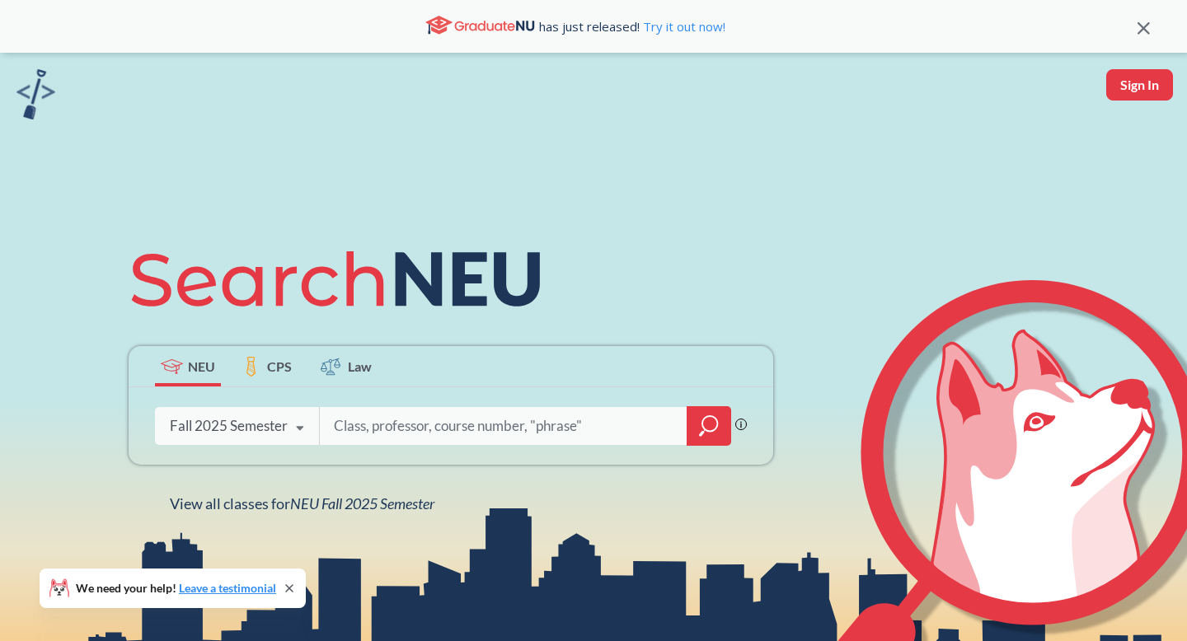
click at [377, 422] on input "search" at bounding box center [503, 426] width 343 height 35
type input "3081"
click at [705, 437] on icon "magnifying glass" at bounding box center [709, 426] width 20 height 23
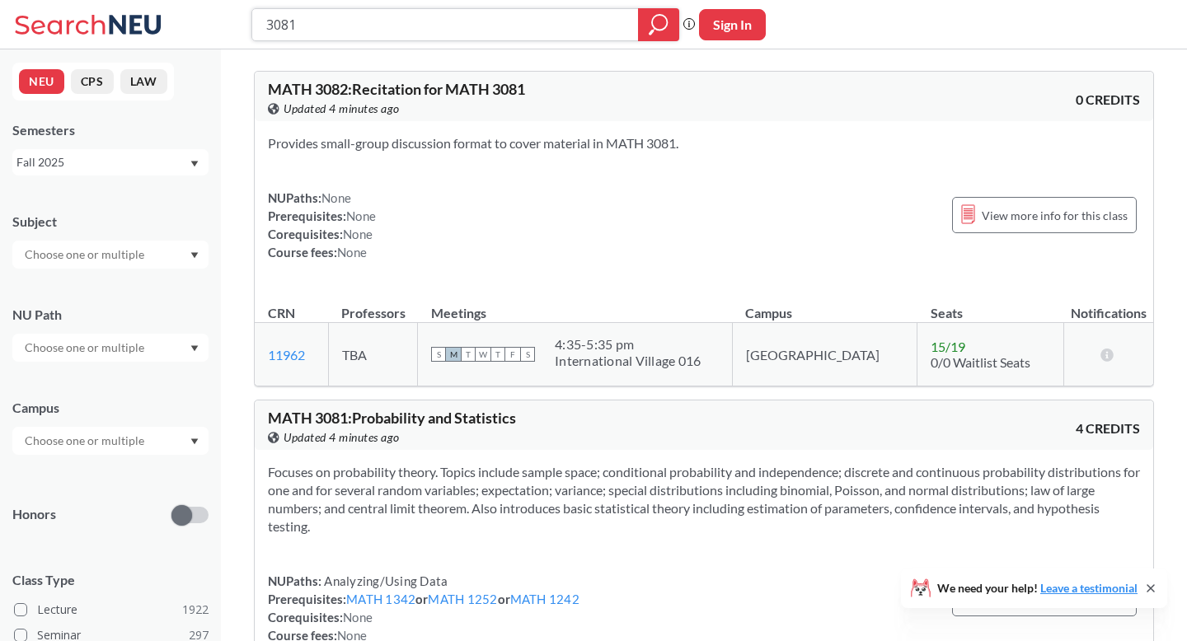
click at [523, 23] on input "3081" at bounding box center [446, 25] width 362 height 28
click at [574, 91] on div "MATH 3082 : Recitation for MATH 3081 View this course on Banner. Updated 4 minu…" at bounding box center [486, 100] width 436 height 36
click at [516, 88] on span "MATH 3082 : Recitation for MATH 3081" at bounding box center [396, 89] width 257 height 18
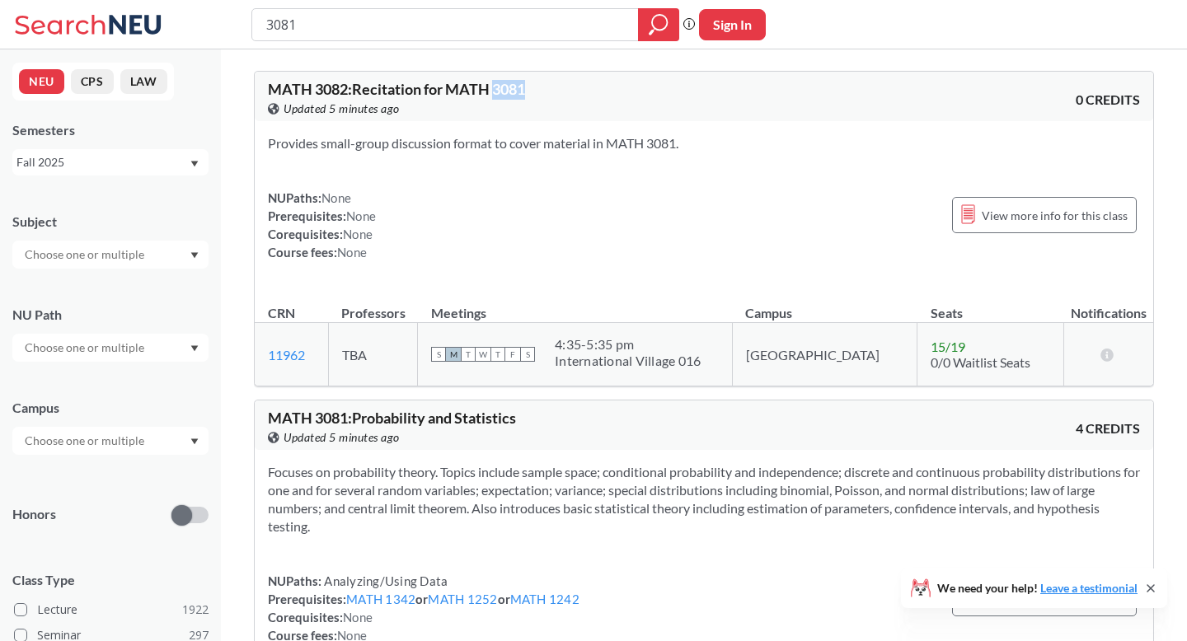
copy span "3081"
click at [502, 34] on input "3081" at bounding box center [446, 25] width 362 height 28
type input "3302"
click at [658, 30] on icon "magnifying glass" at bounding box center [659, 24] width 20 height 23
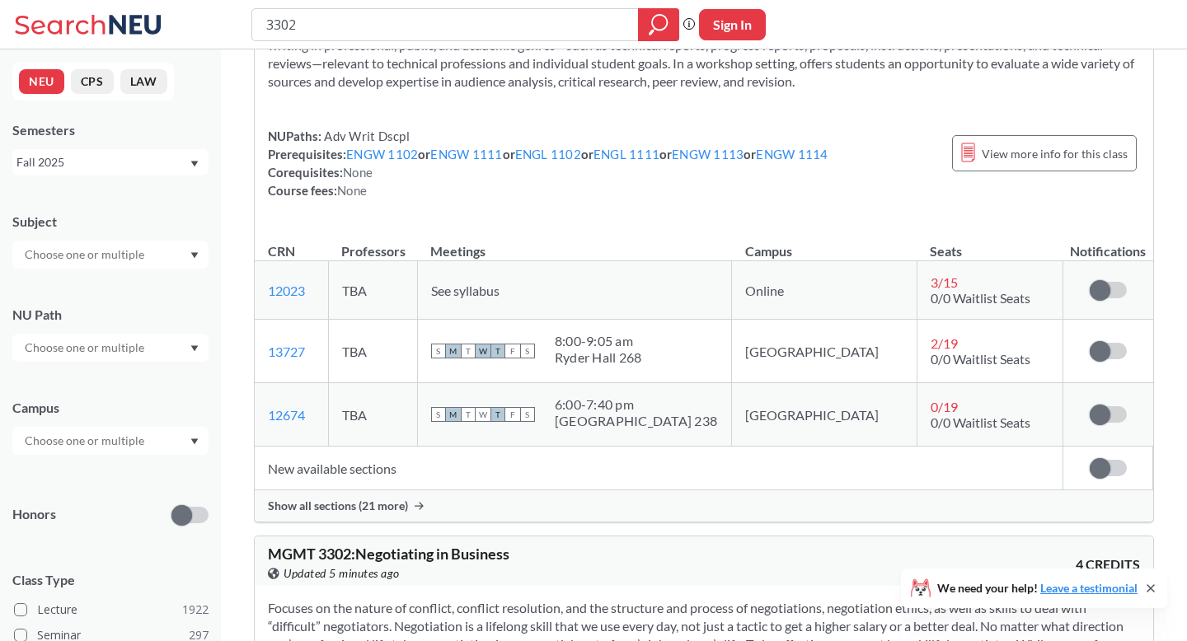
scroll to position [1122, 0]
click at [328, 512] on span "Show all sections (21 more)" at bounding box center [338, 504] width 140 height 15
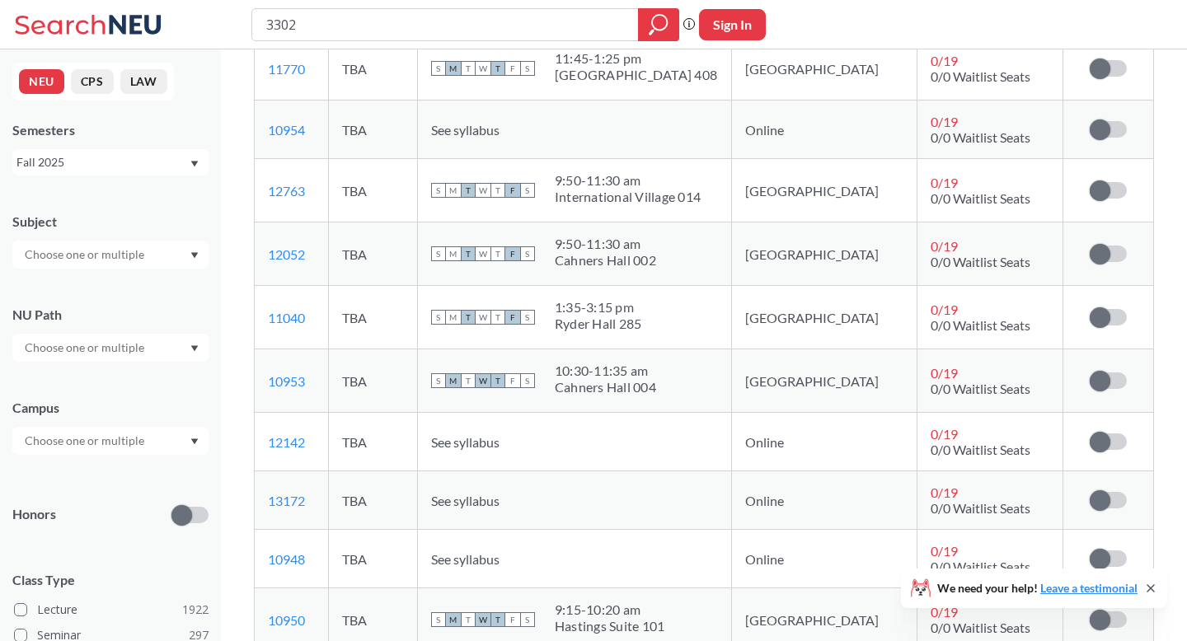
scroll to position [1557, 0]
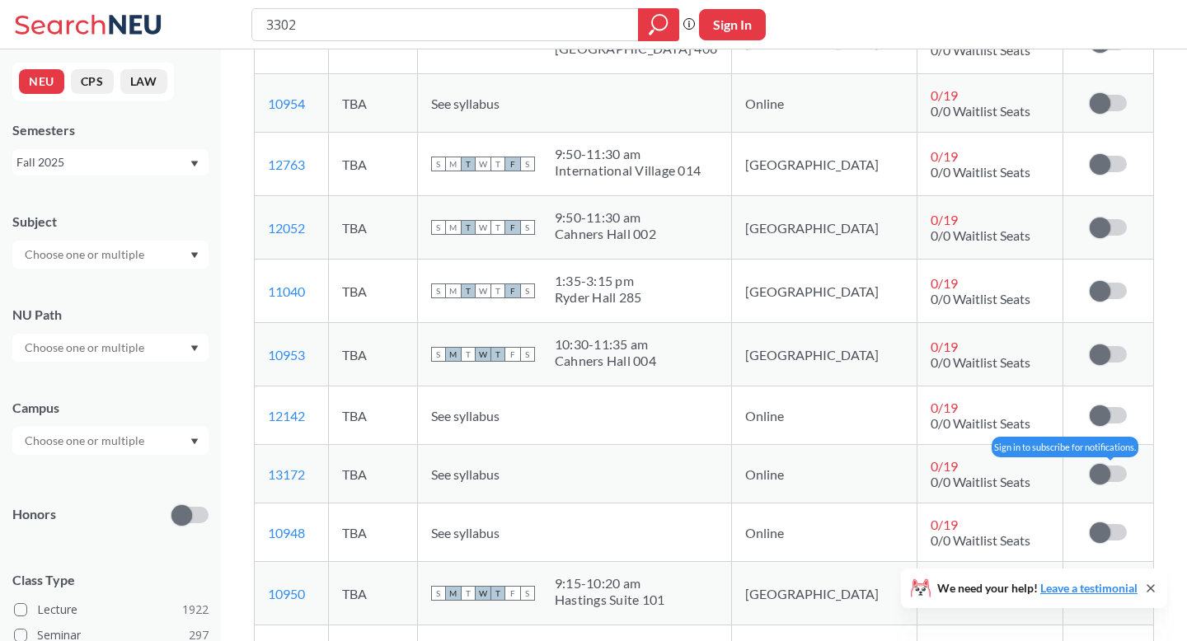
click at [1103, 485] on span at bounding box center [1100, 474] width 21 height 21
click at [1090, 466] on input "checkbox" at bounding box center [1090, 466] width 0 height 0
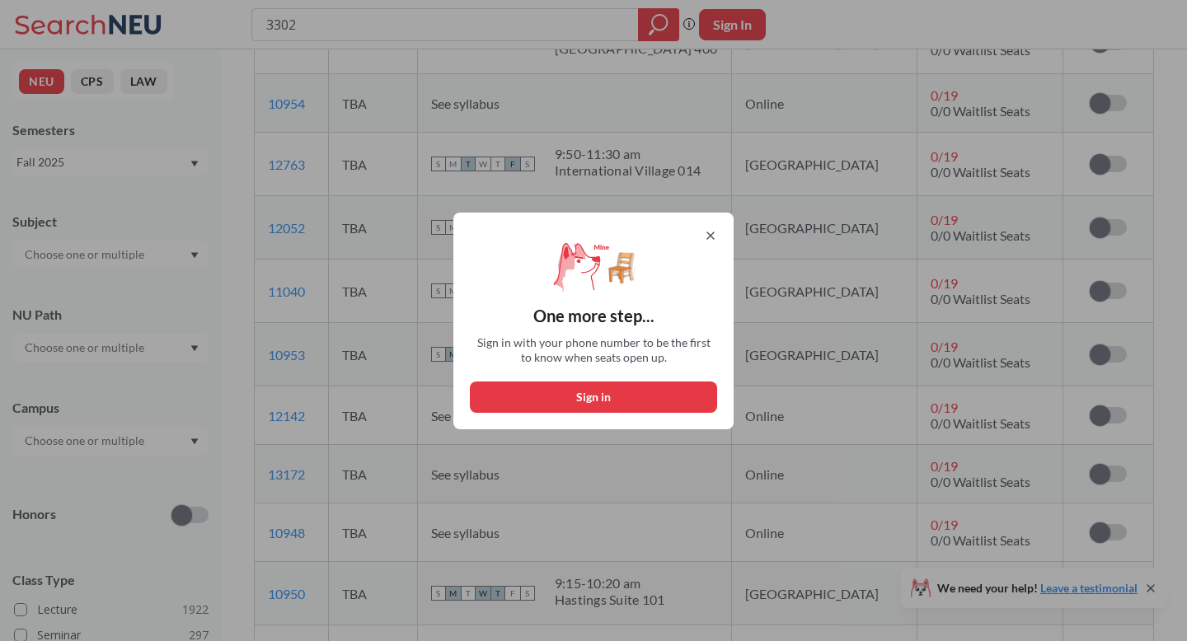
click at [575, 397] on button "Sign in" at bounding box center [593, 397] width 247 height 31
select select "US"
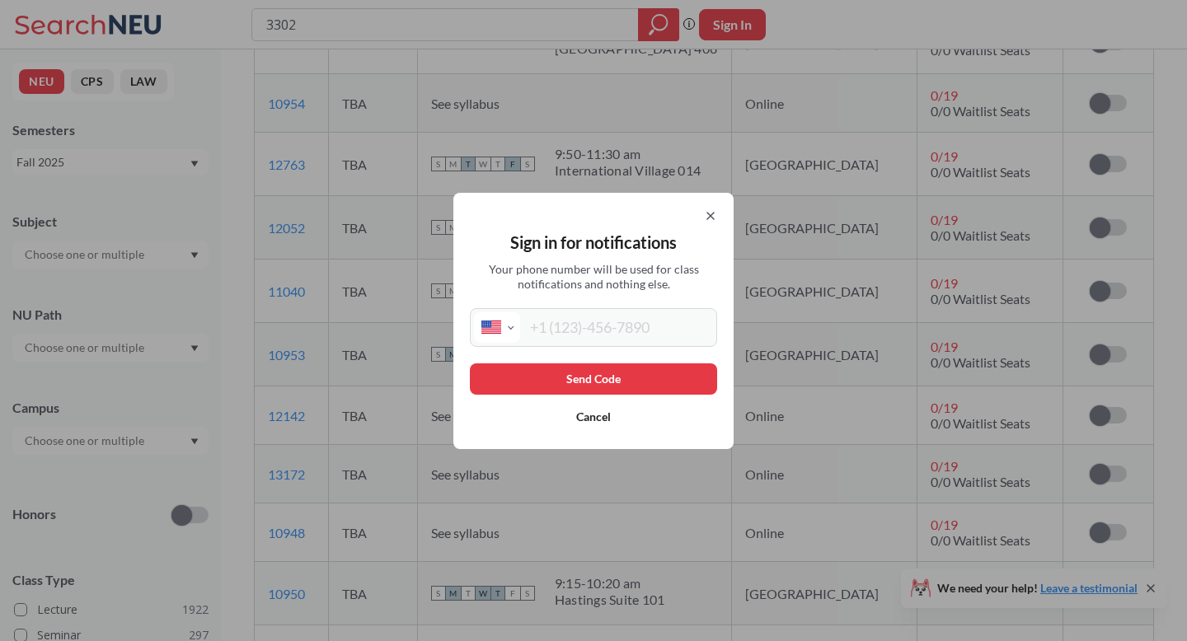
click at [591, 337] on input "tel" at bounding box center [616, 327] width 193 height 30
type input "[PHONE_NUMBER]"
click at [604, 374] on button "Send Code" at bounding box center [593, 378] width 247 height 31
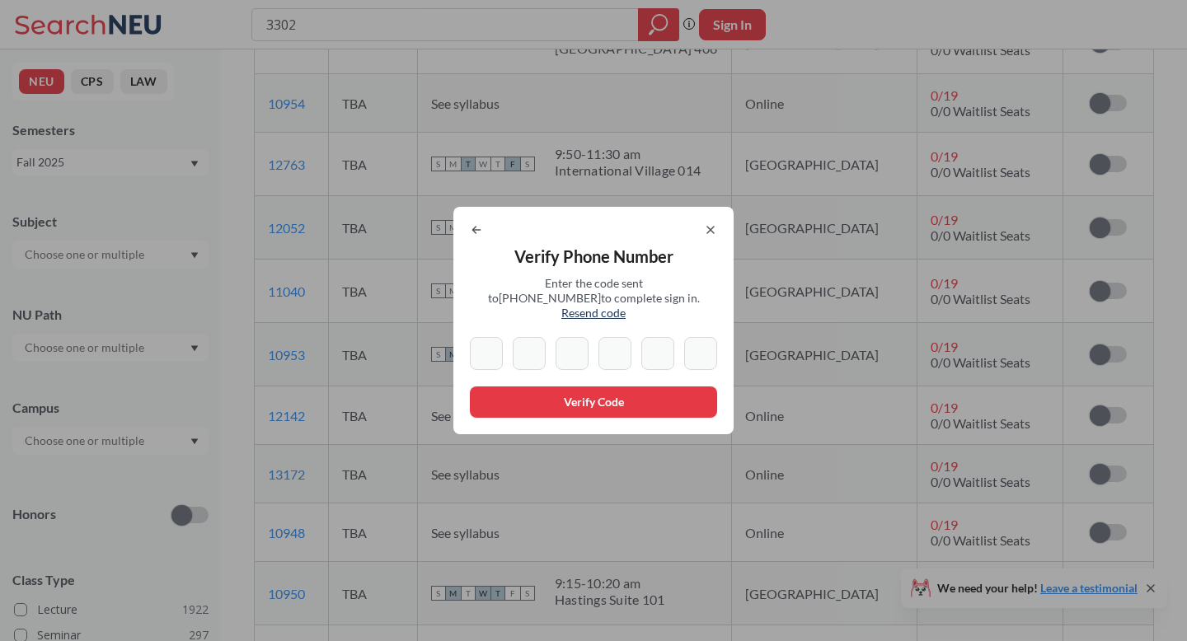
click at [490, 353] on input at bounding box center [486, 353] width 33 height 33
type input "6"
type input "0"
type input "4"
type input "5"
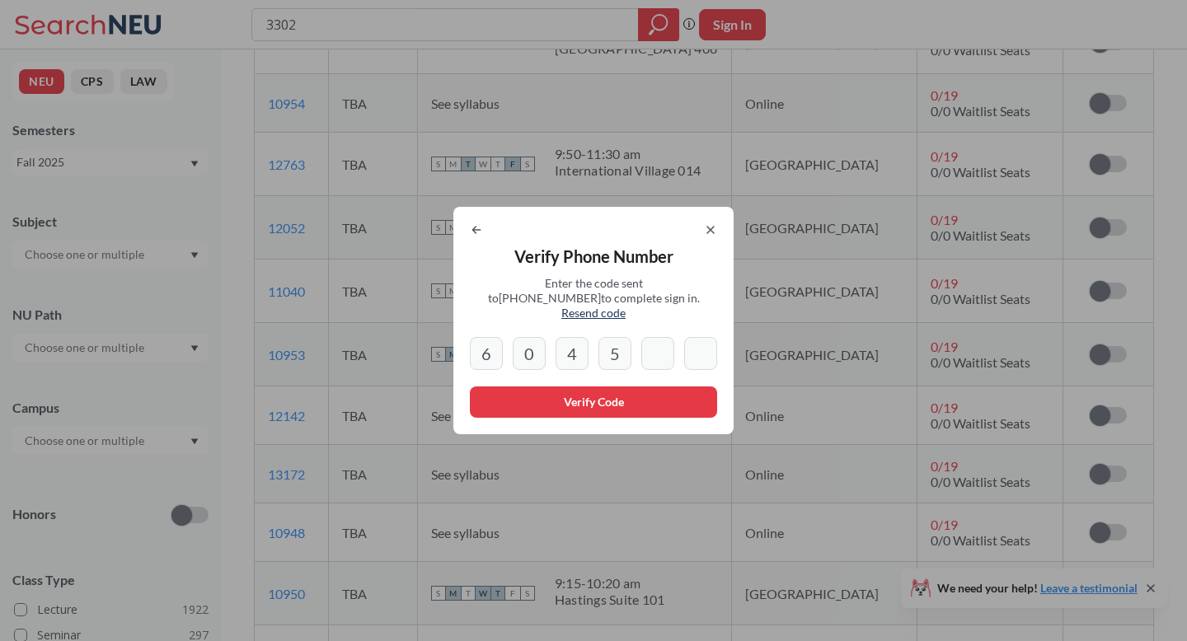
type input "5"
type input "0"
click at [505, 395] on button "Verify Code" at bounding box center [593, 402] width 247 height 31
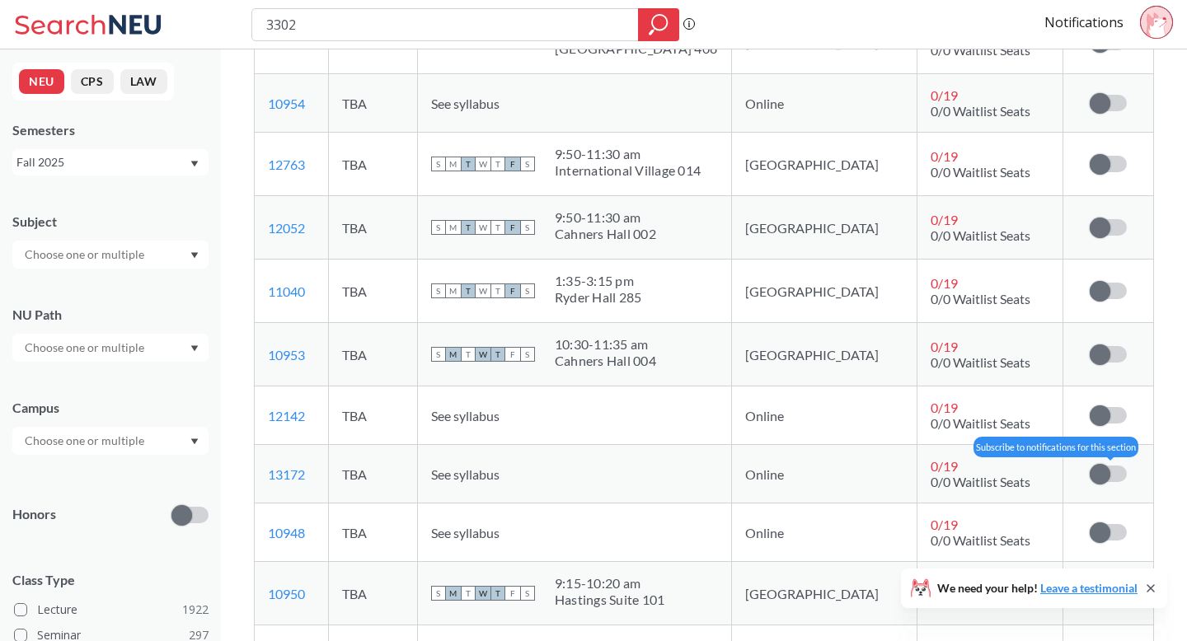
click at [1105, 485] on span at bounding box center [1100, 474] width 21 height 21
click at [1090, 466] on input "checkbox" at bounding box center [1090, 466] width 0 height 0
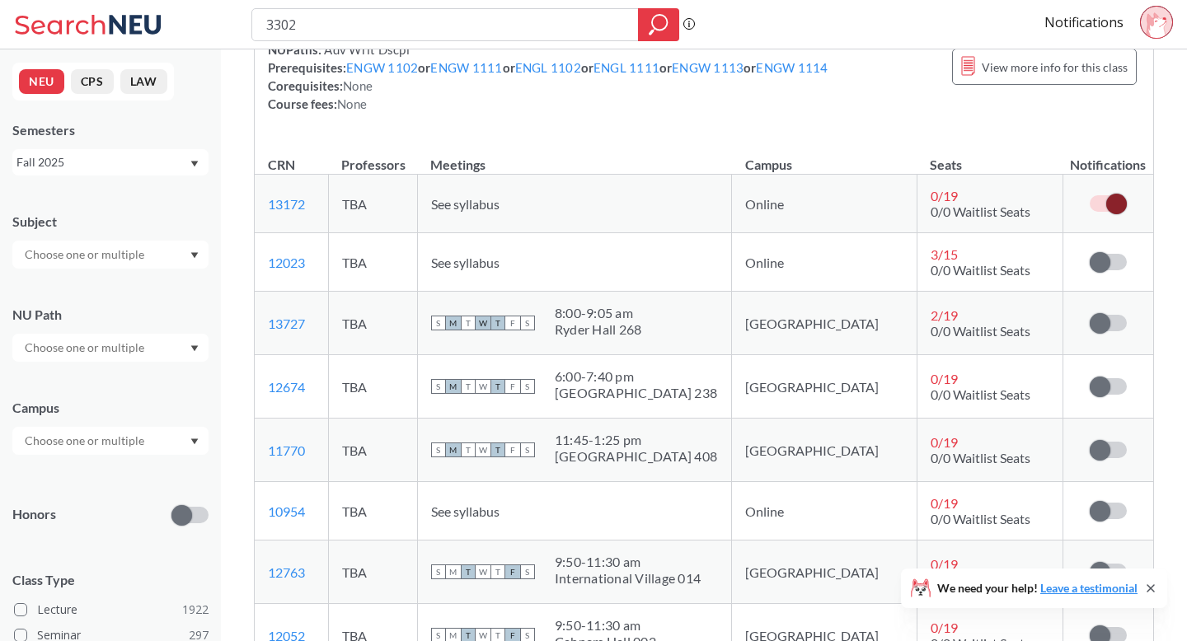
scroll to position [1639, 0]
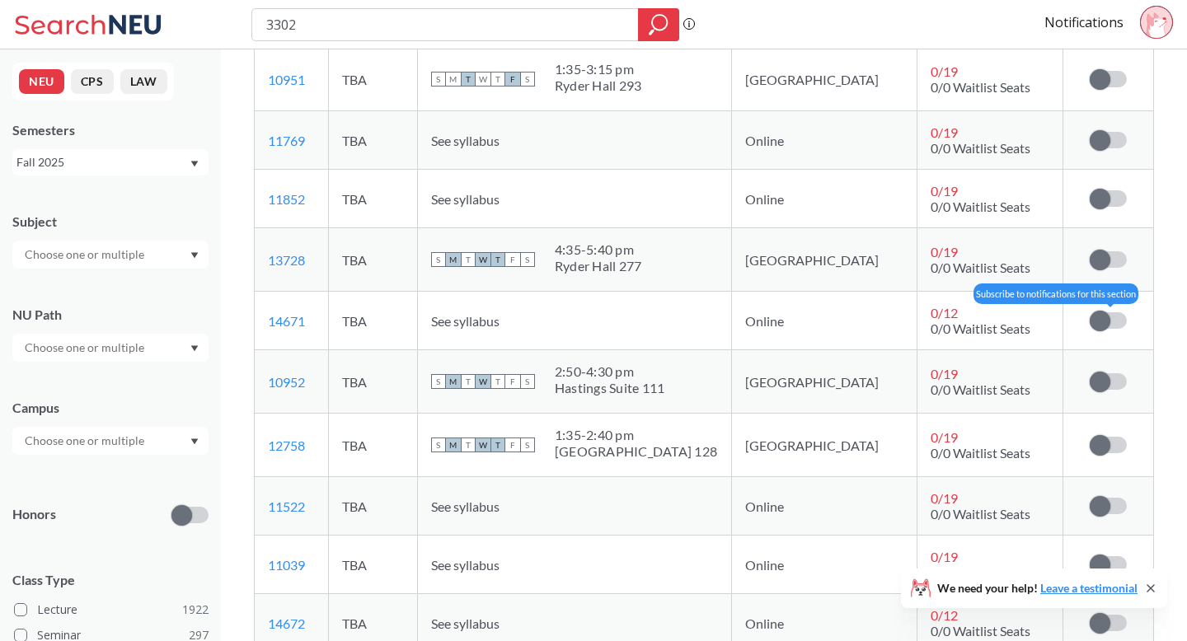
click at [1102, 316] on span at bounding box center [1100, 321] width 21 height 21
click at [1090, 312] on input "checkbox" at bounding box center [1090, 312] width 0 height 0
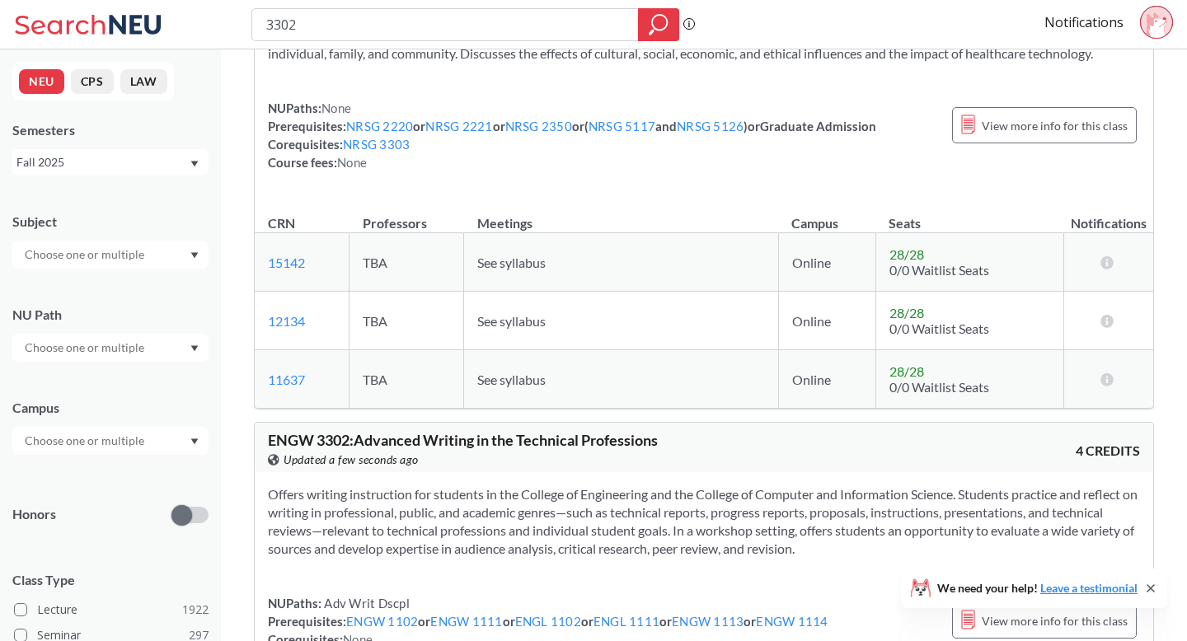
scroll to position [1474, 0]
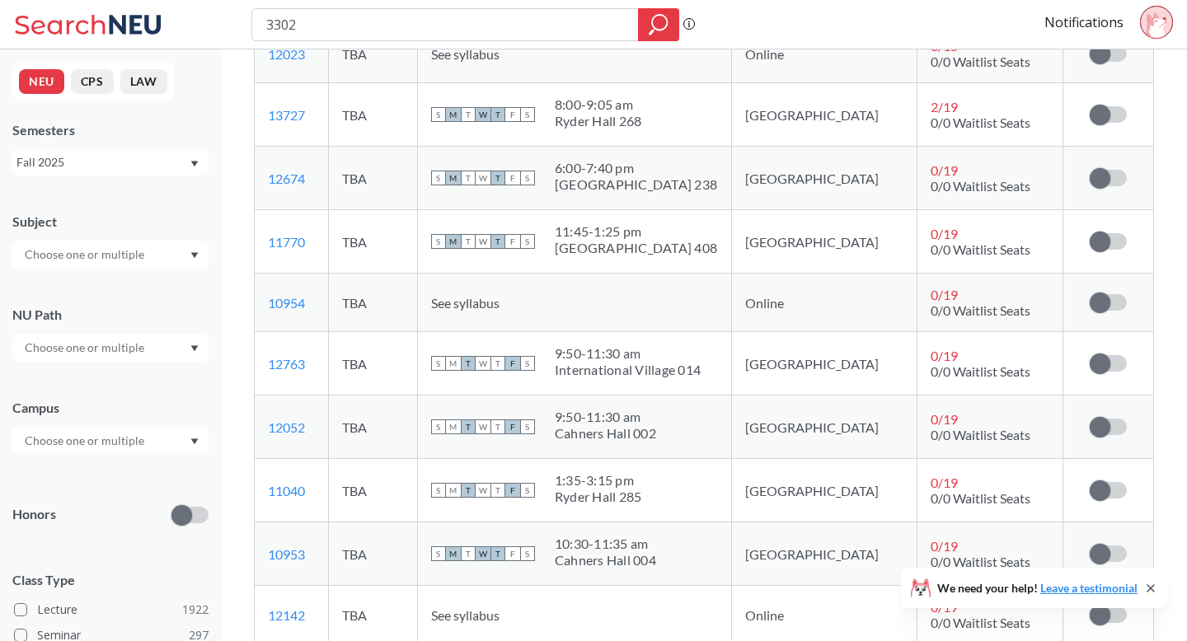
click at [1080, 311] on div "Subscribe to notifications for this section" at bounding box center [1107, 302] width 63 height 16
click at [1102, 313] on span at bounding box center [1100, 303] width 21 height 21
click at [1090, 294] on input "checkbox" at bounding box center [1090, 294] width 0 height 0
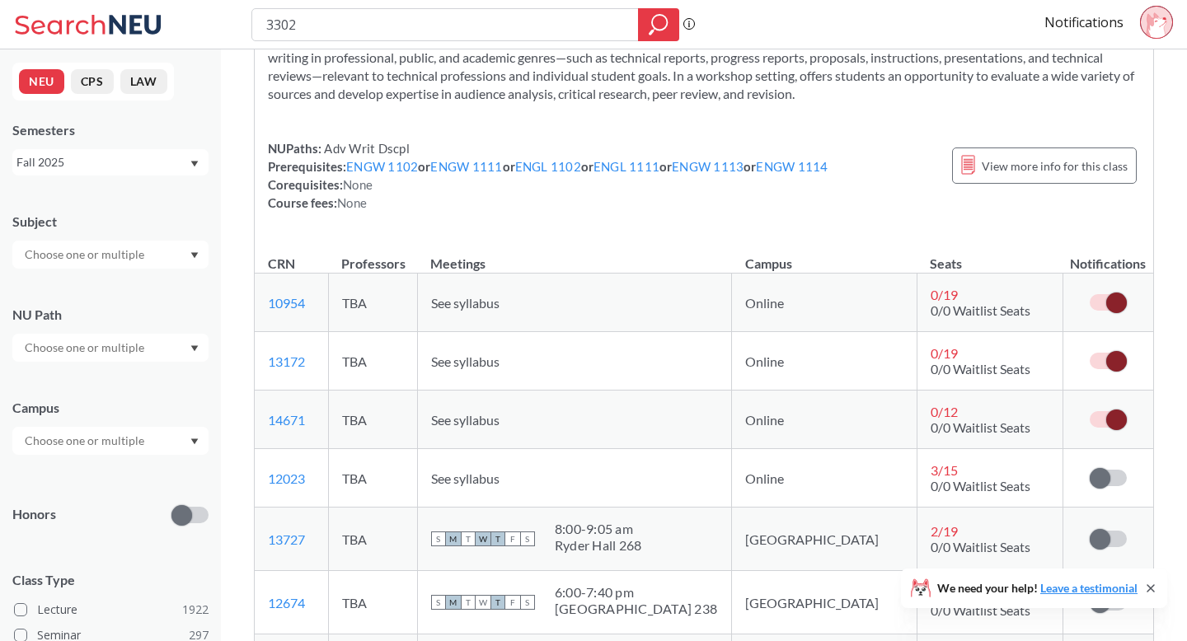
scroll to position [2338, 0]
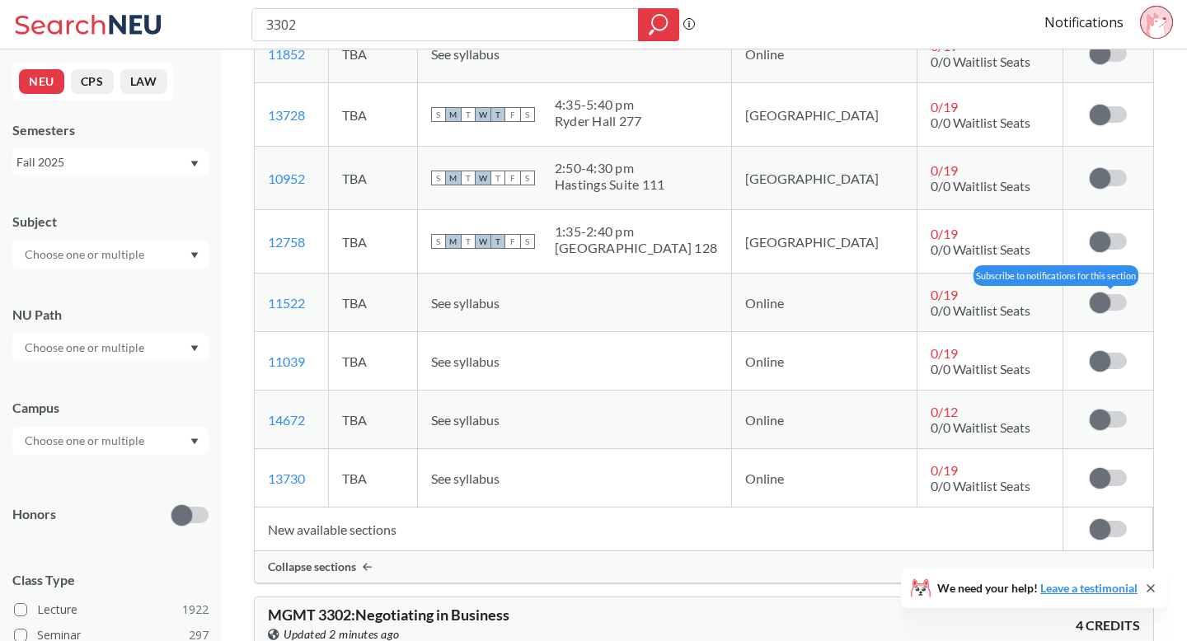
click at [1097, 313] on span at bounding box center [1100, 303] width 21 height 21
click at [1090, 294] on input "checkbox" at bounding box center [1090, 294] width 0 height 0
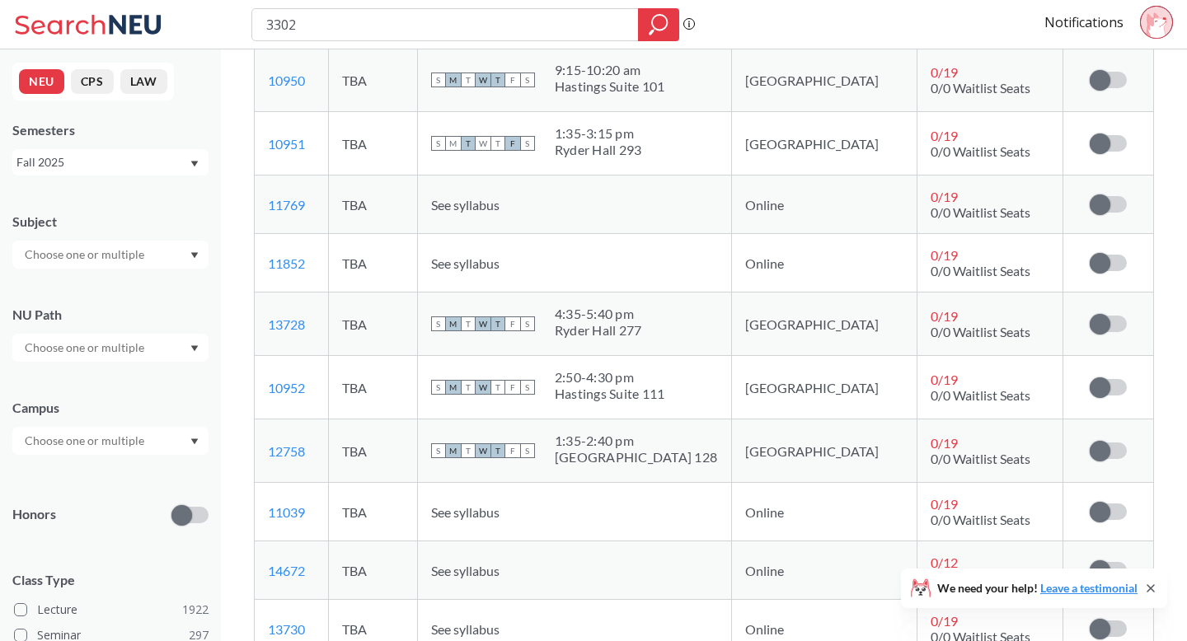
scroll to position [2193, 0]
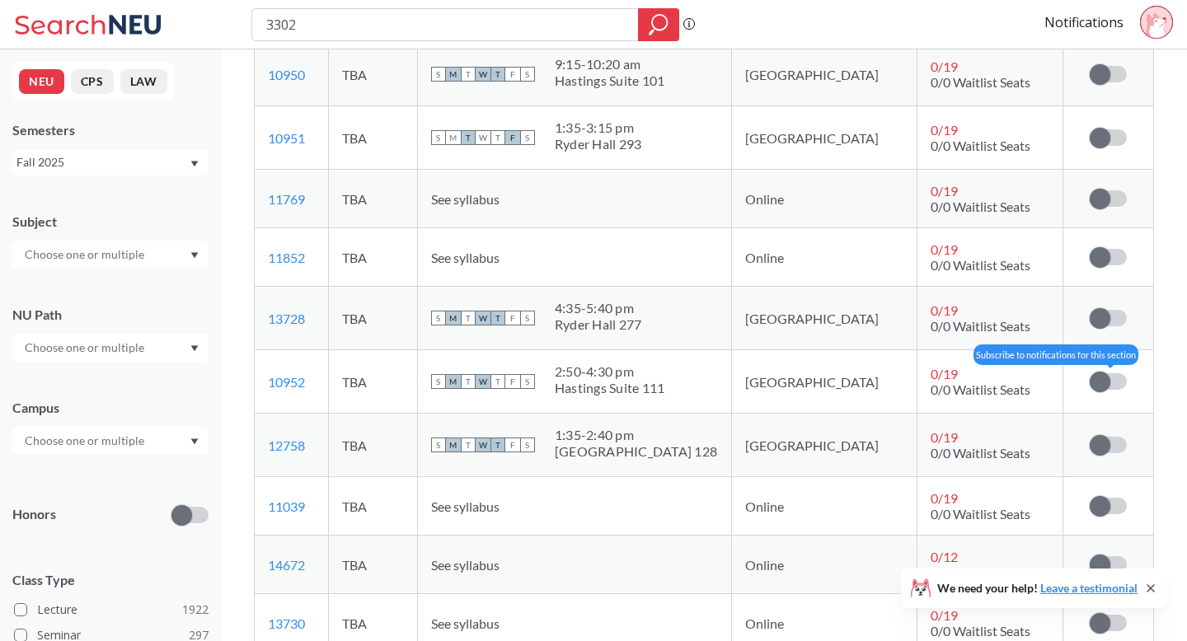
click at [1108, 392] on span at bounding box center [1100, 382] width 21 height 21
click at [1090, 373] on input "checkbox" at bounding box center [1090, 373] width 0 height 0
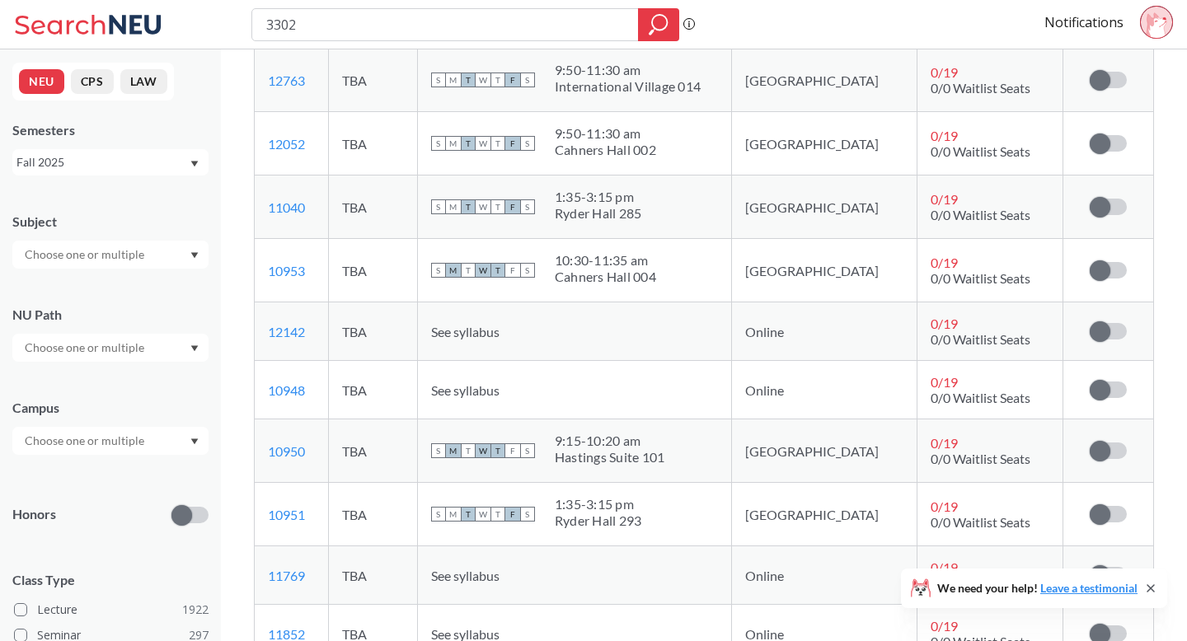
scroll to position [1816, 0]
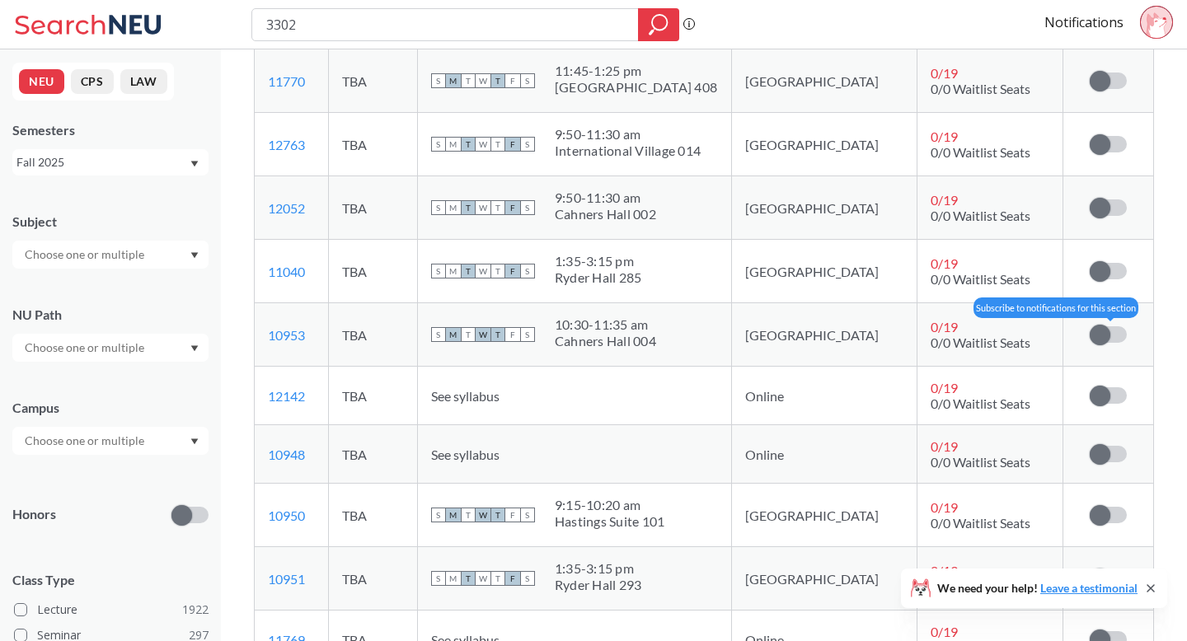
click at [1099, 345] on span at bounding box center [1100, 335] width 21 height 21
click at [1090, 326] on input "checkbox" at bounding box center [1090, 326] width 0 height 0
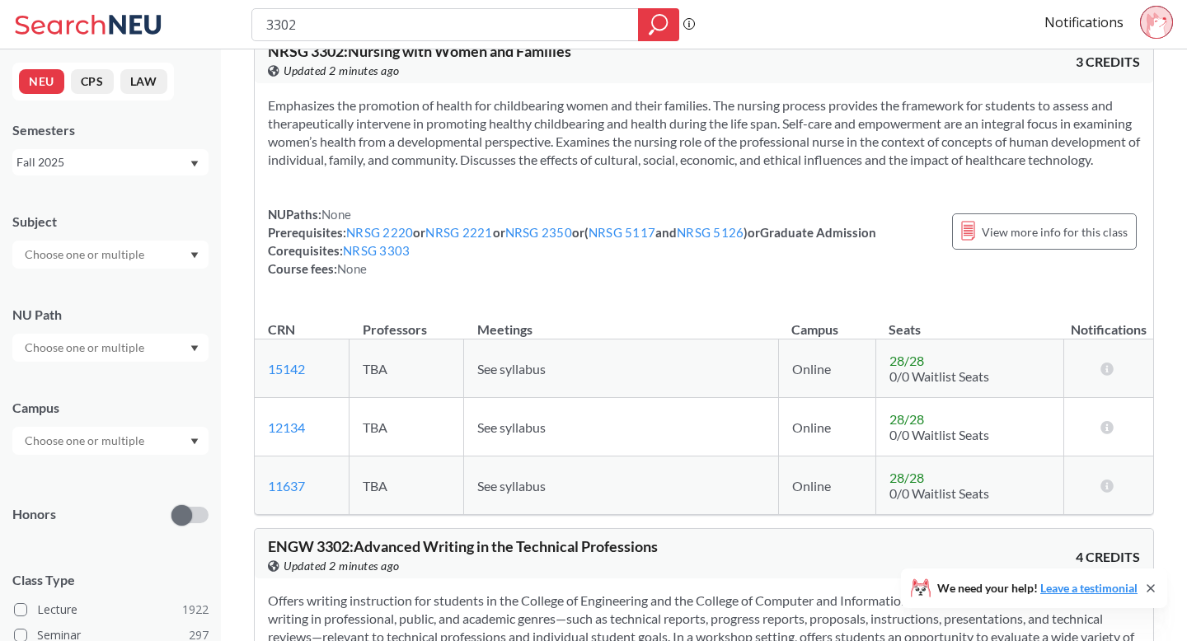
scroll to position [519, 0]
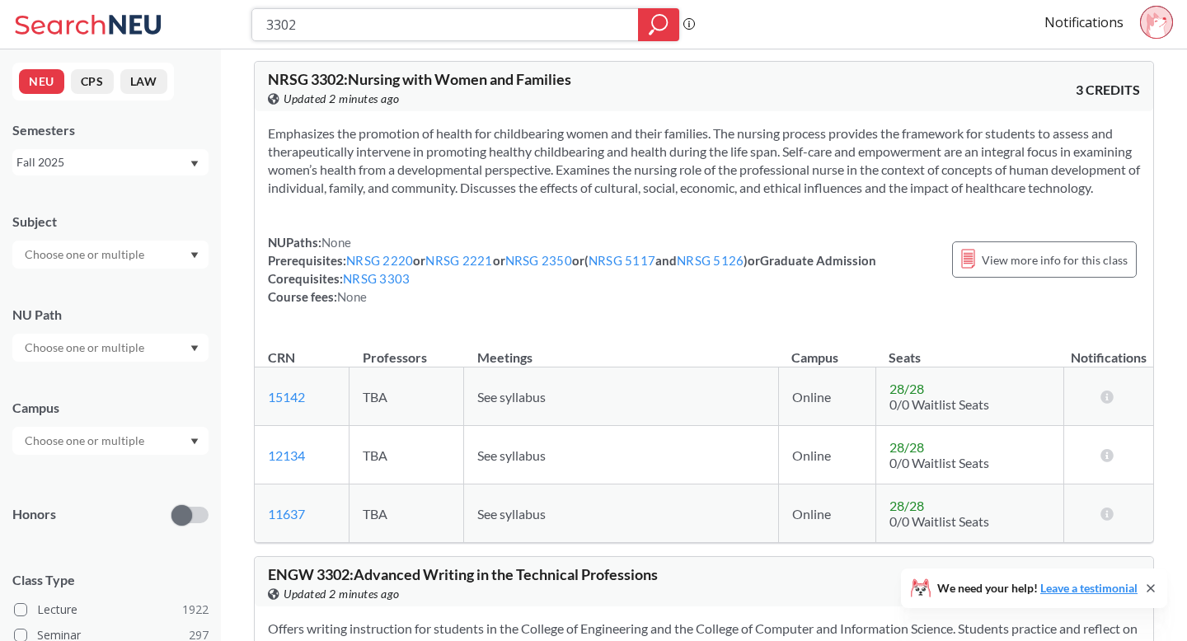
click at [532, 36] on input "3302" at bounding box center [446, 25] width 362 height 28
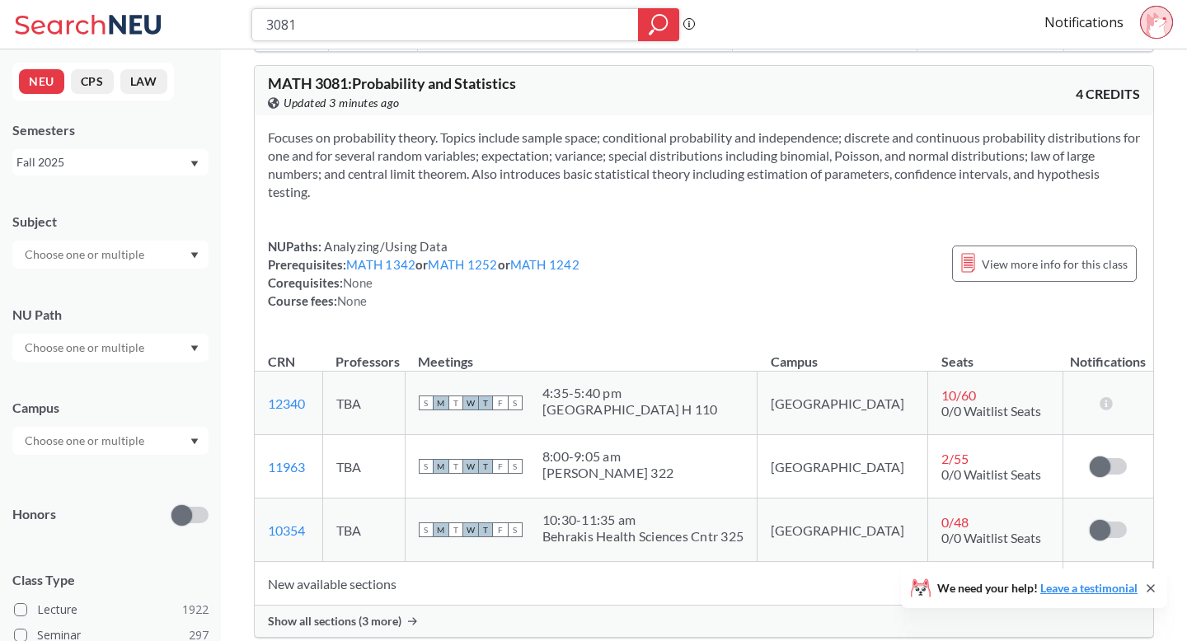
scroll to position [338, 0]
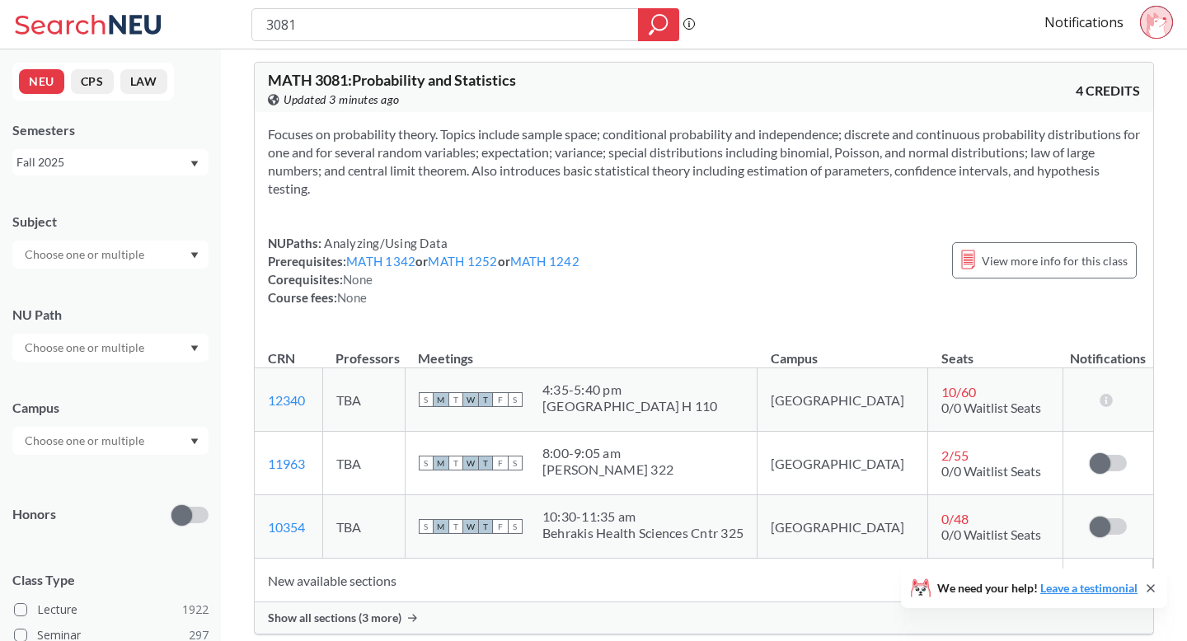
click at [383, 615] on span "Show all sections (3 more)" at bounding box center [335, 618] width 134 height 15
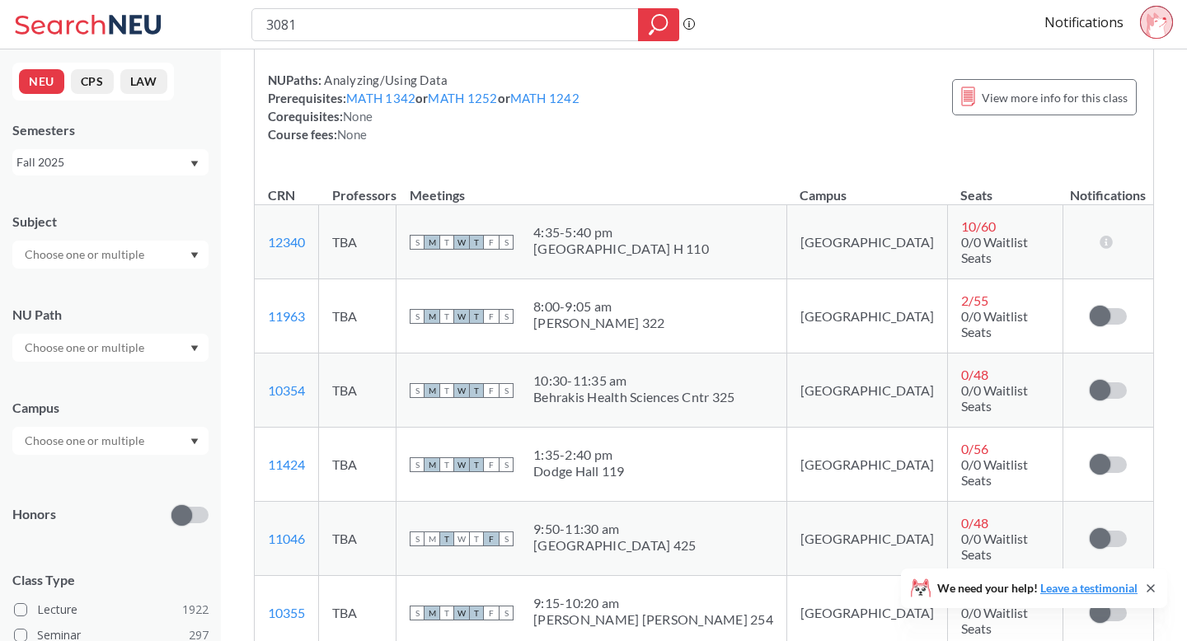
scroll to position [523, 0]
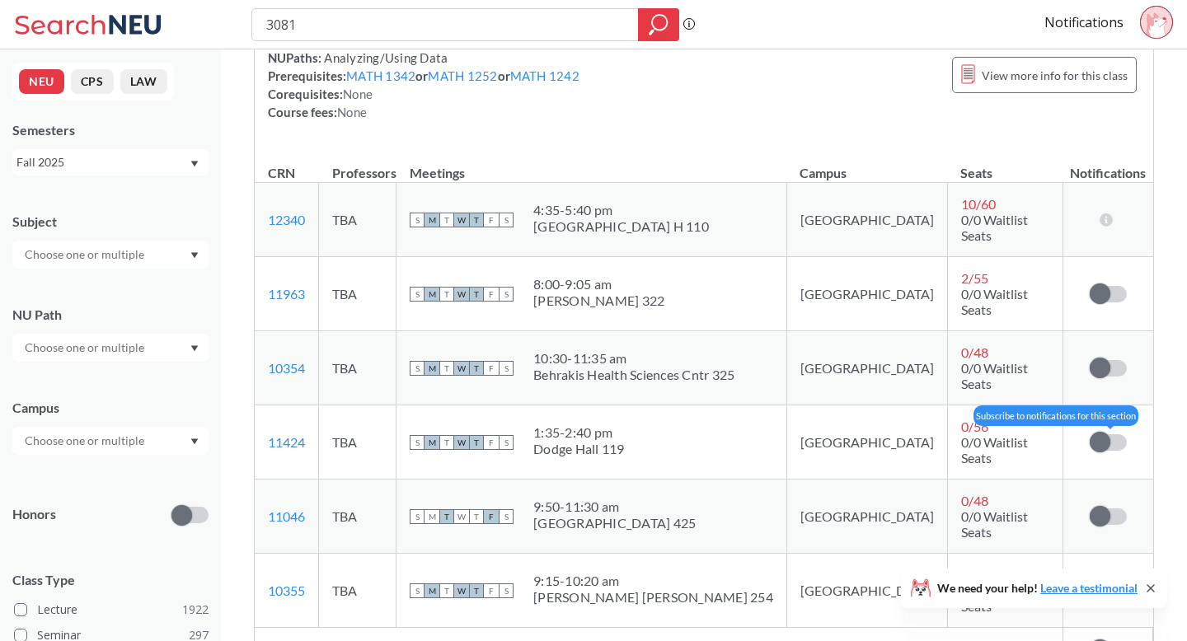
click at [1098, 432] on span at bounding box center [1100, 442] width 21 height 21
click at [1090, 434] on input "checkbox" at bounding box center [1090, 434] width 0 height 0
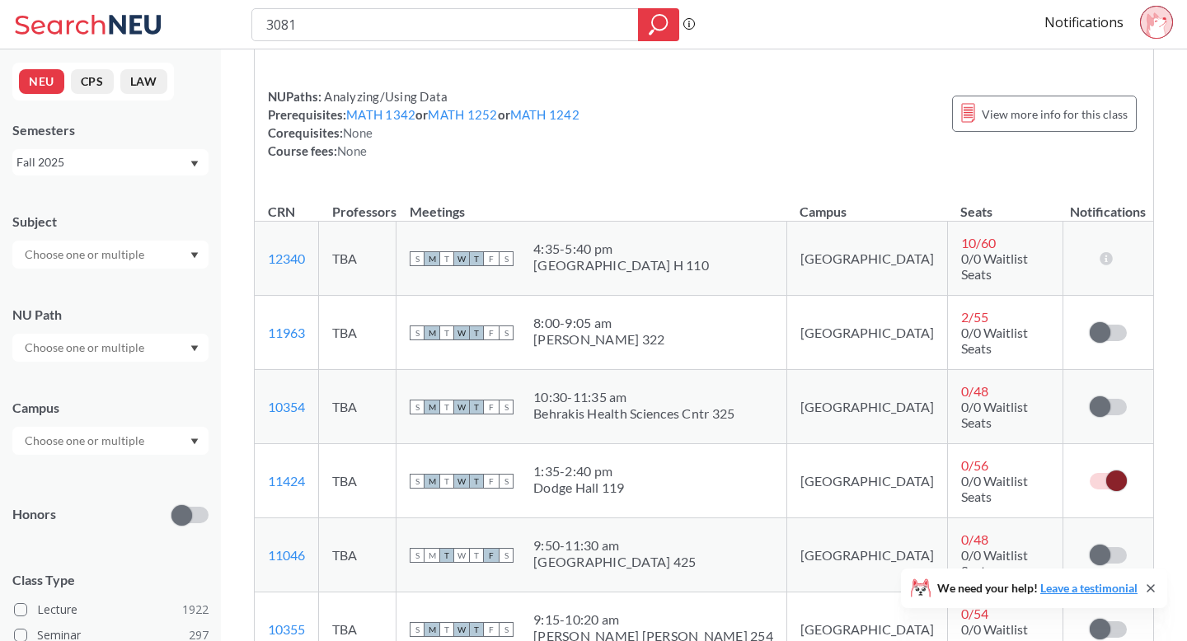
scroll to position [463, 0]
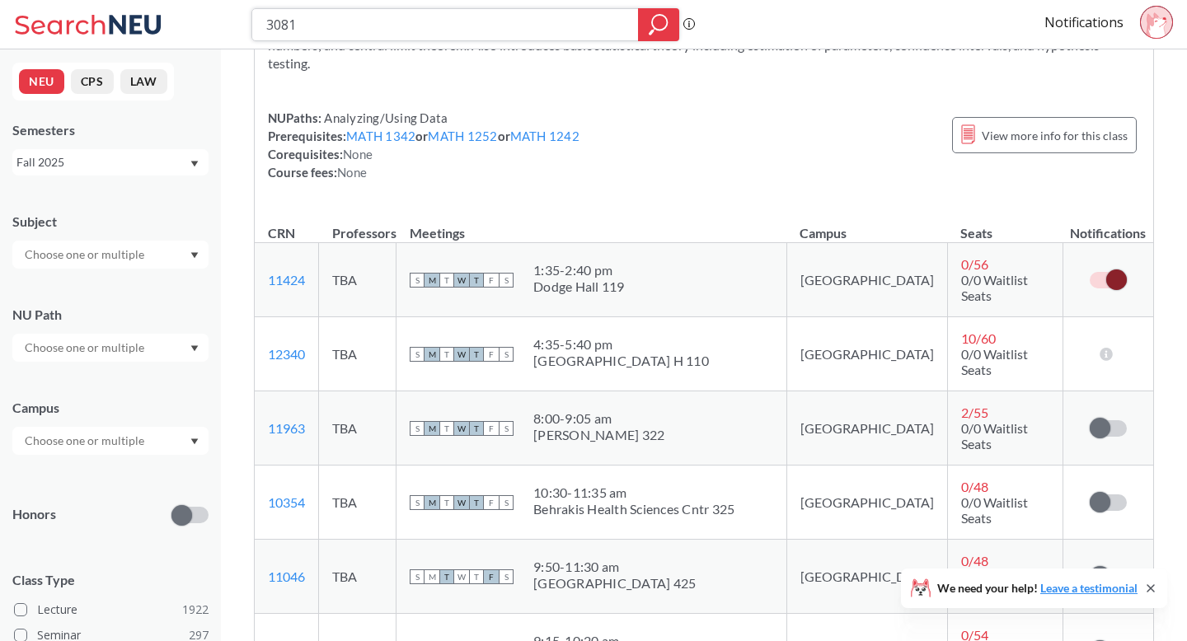
click at [467, 29] on input "3081" at bounding box center [446, 25] width 362 height 28
type input "3315"
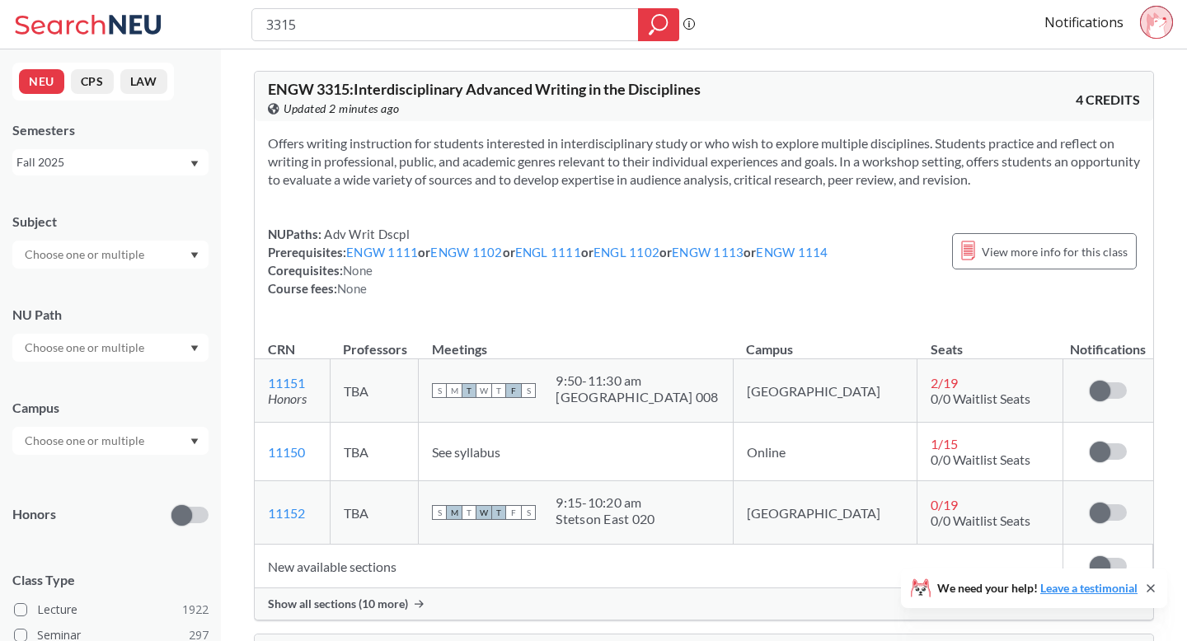
scroll to position [91, 0]
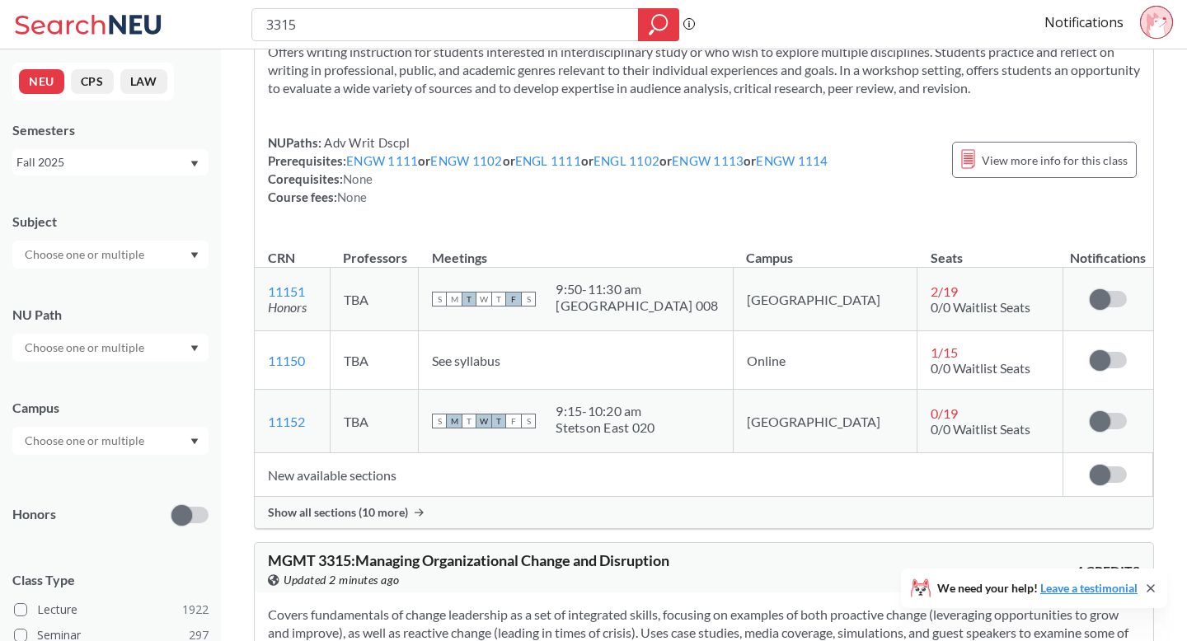
click at [382, 520] on span "Show all sections (10 more)" at bounding box center [338, 512] width 140 height 15
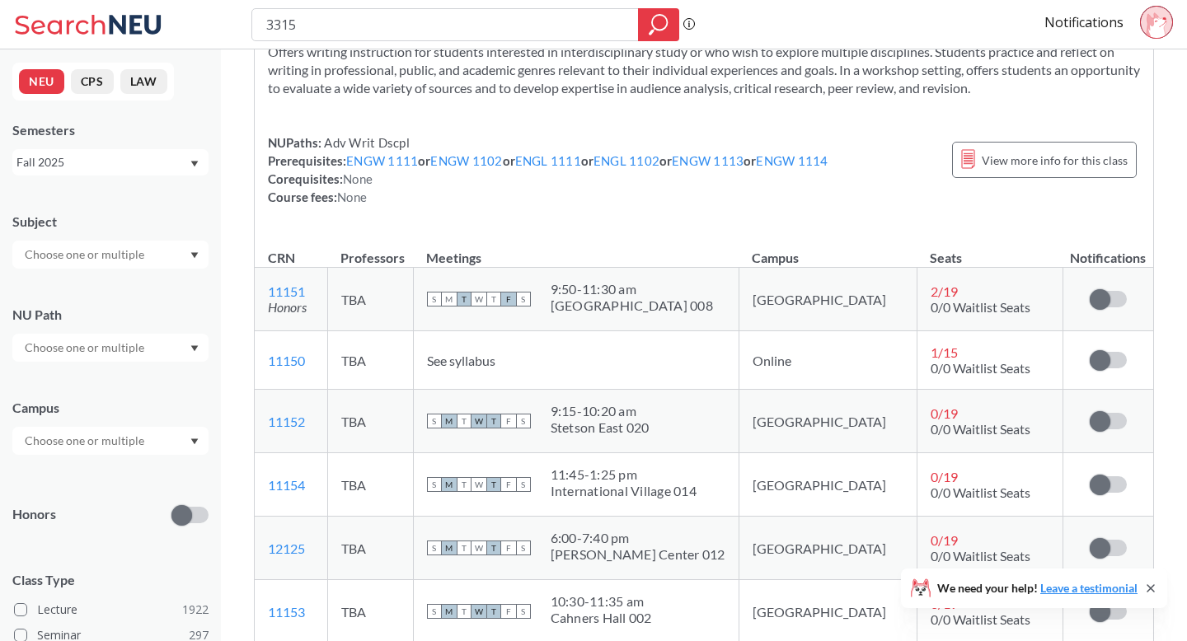
scroll to position [462, 0]
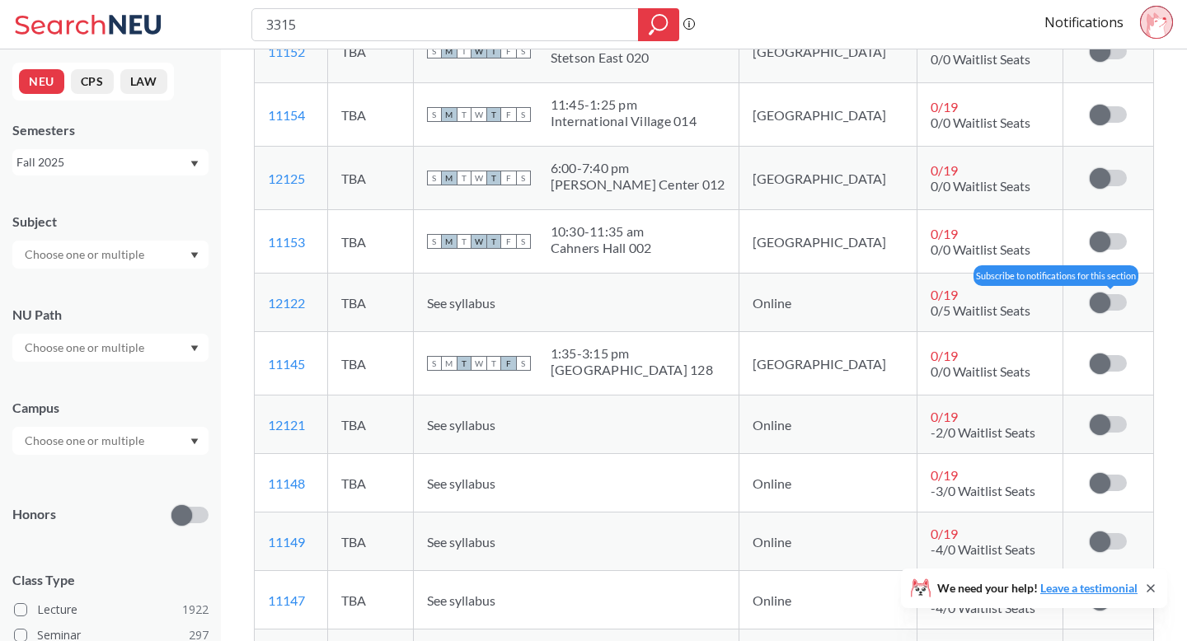
click at [1107, 313] on span at bounding box center [1100, 303] width 21 height 21
click at [1090, 294] on input "checkbox" at bounding box center [1090, 294] width 0 height 0
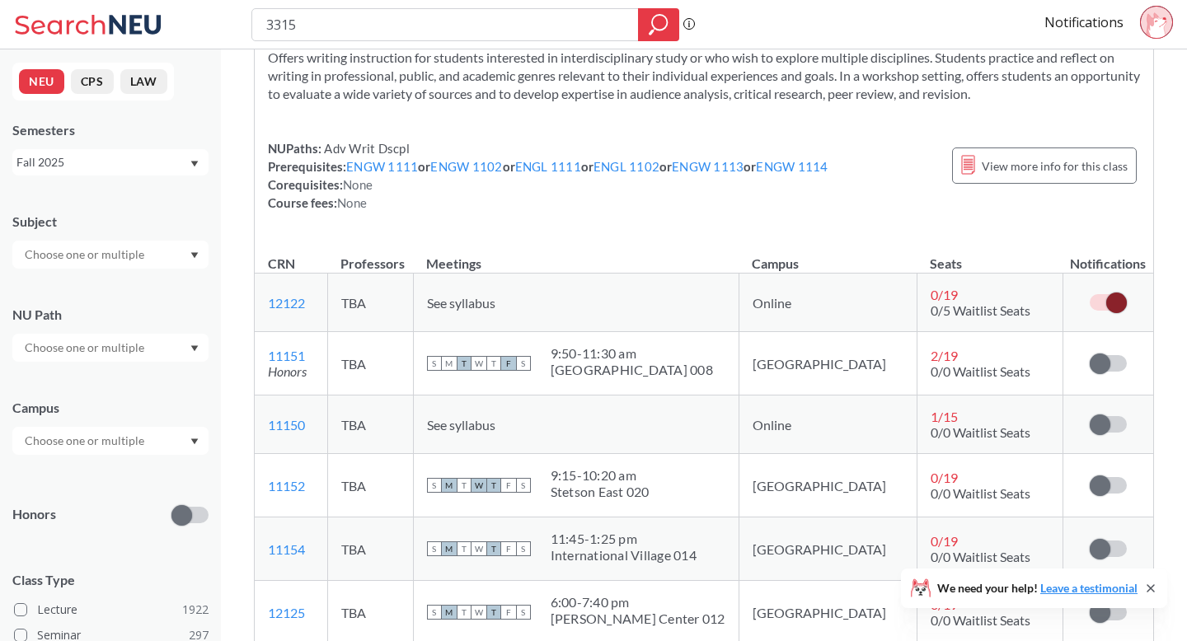
scroll to position [459, 0]
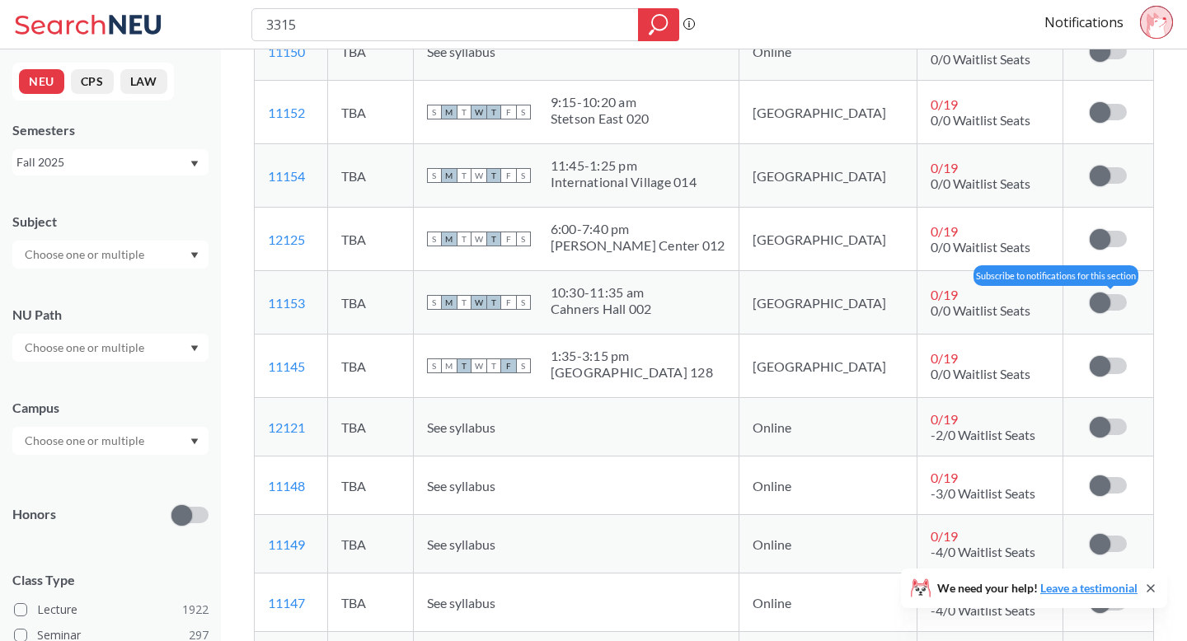
click at [1102, 313] on span at bounding box center [1100, 303] width 21 height 21
click at [1090, 294] on input "checkbox" at bounding box center [1090, 294] width 0 height 0
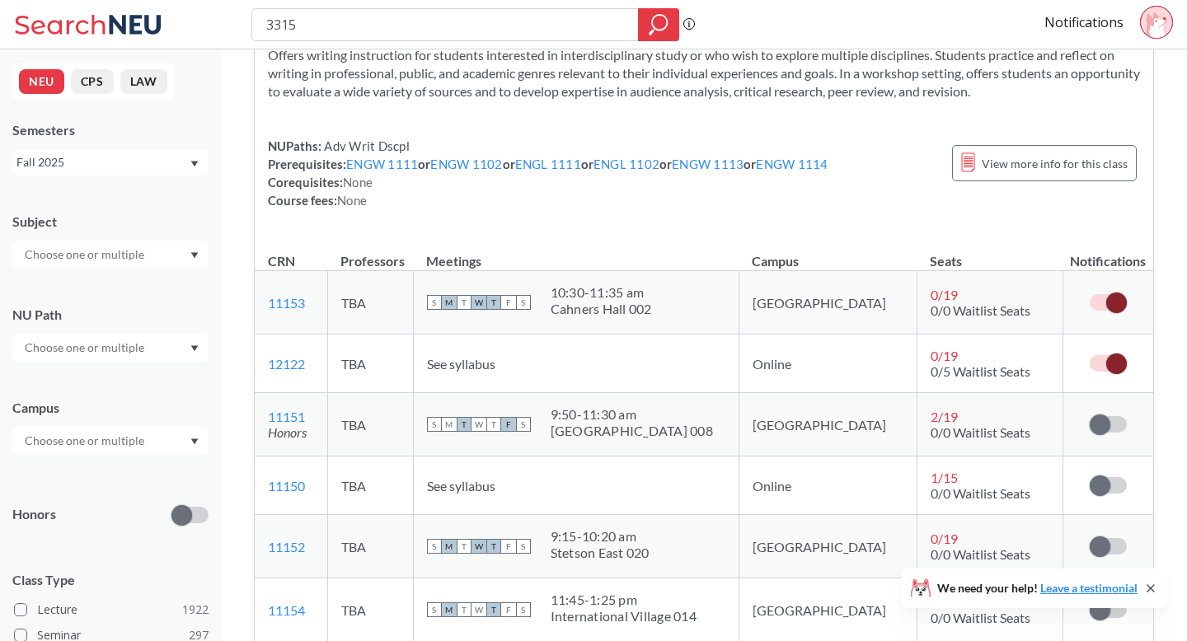
scroll to position [642, 0]
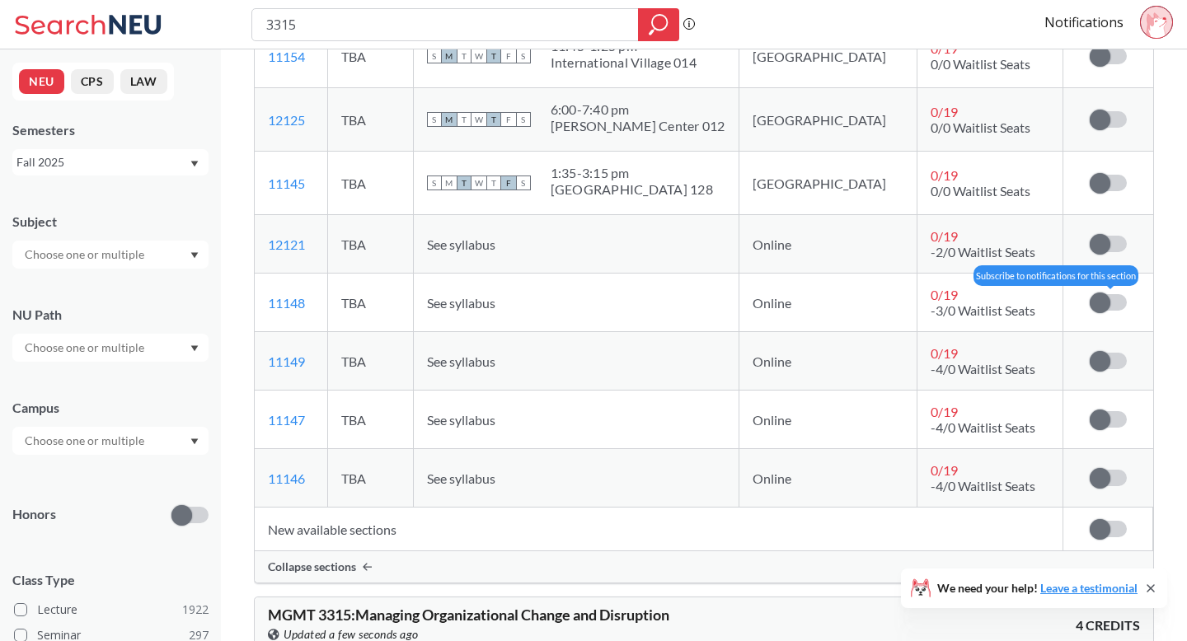
click at [1100, 313] on span at bounding box center [1100, 303] width 21 height 21
click at [1090, 294] on input "checkbox" at bounding box center [1090, 294] width 0 height 0
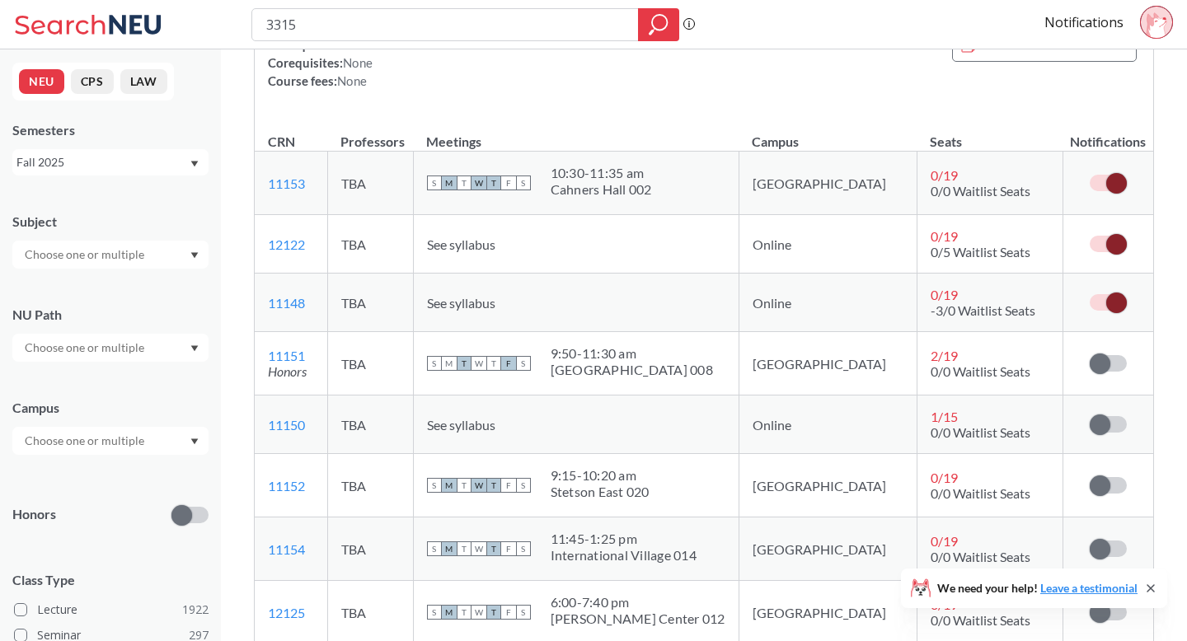
scroll to position [701, 0]
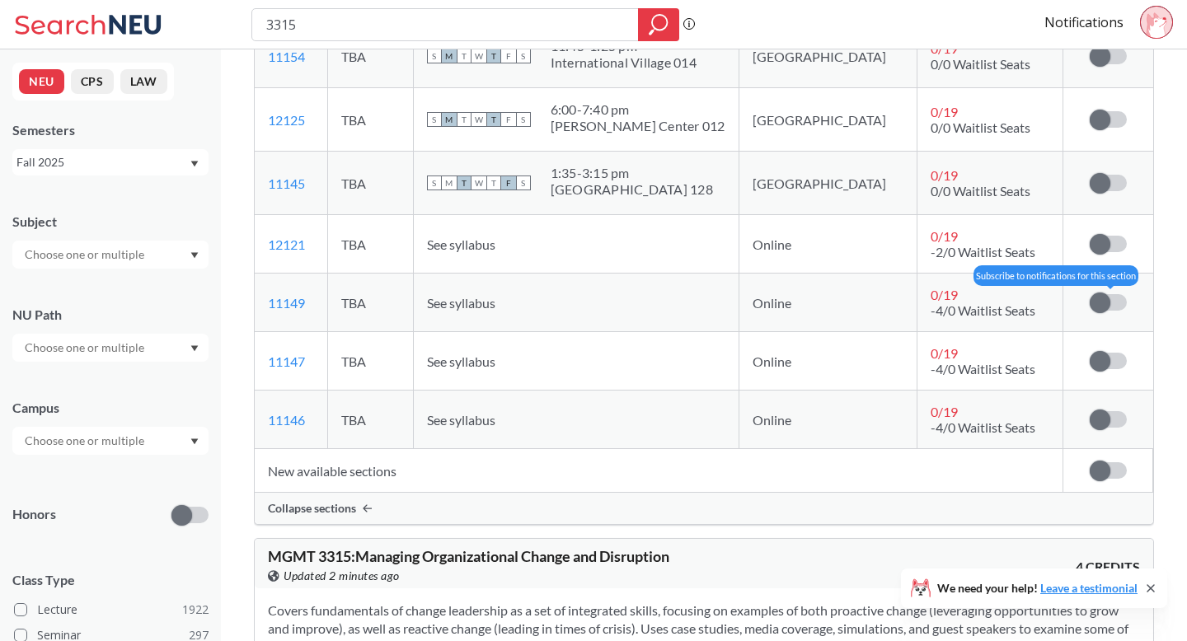
click at [1100, 313] on span at bounding box center [1100, 303] width 21 height 21
click at [1090, 294] on input "checkbox" at bounding box center [1090, 294] width 0 height 0
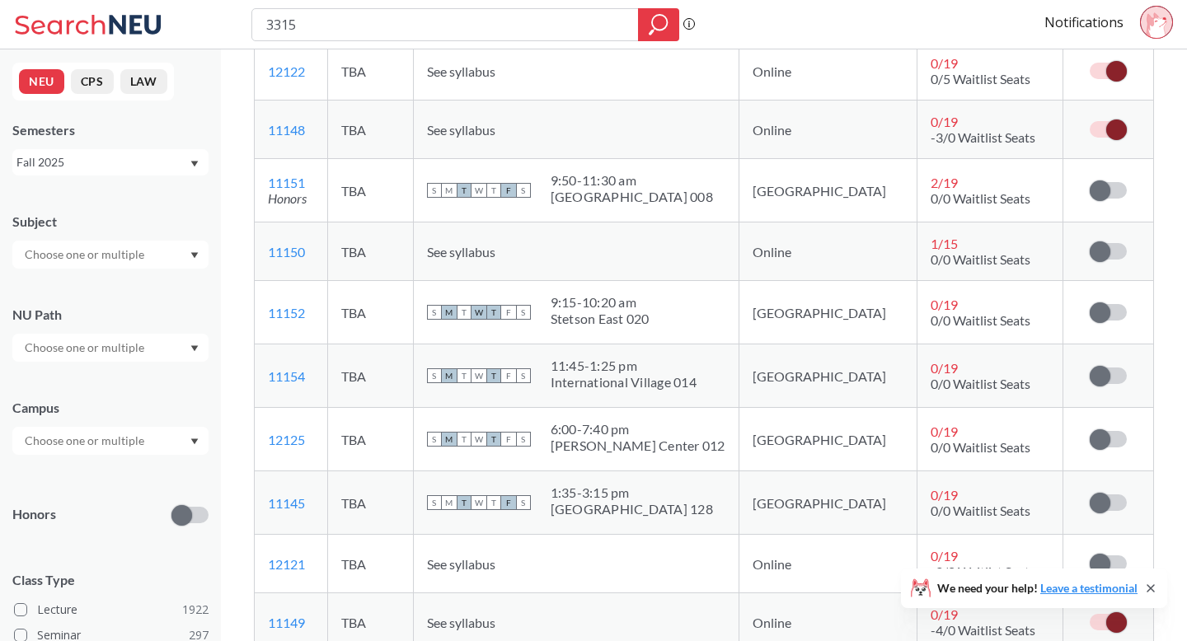
scroll to position [382, 0]
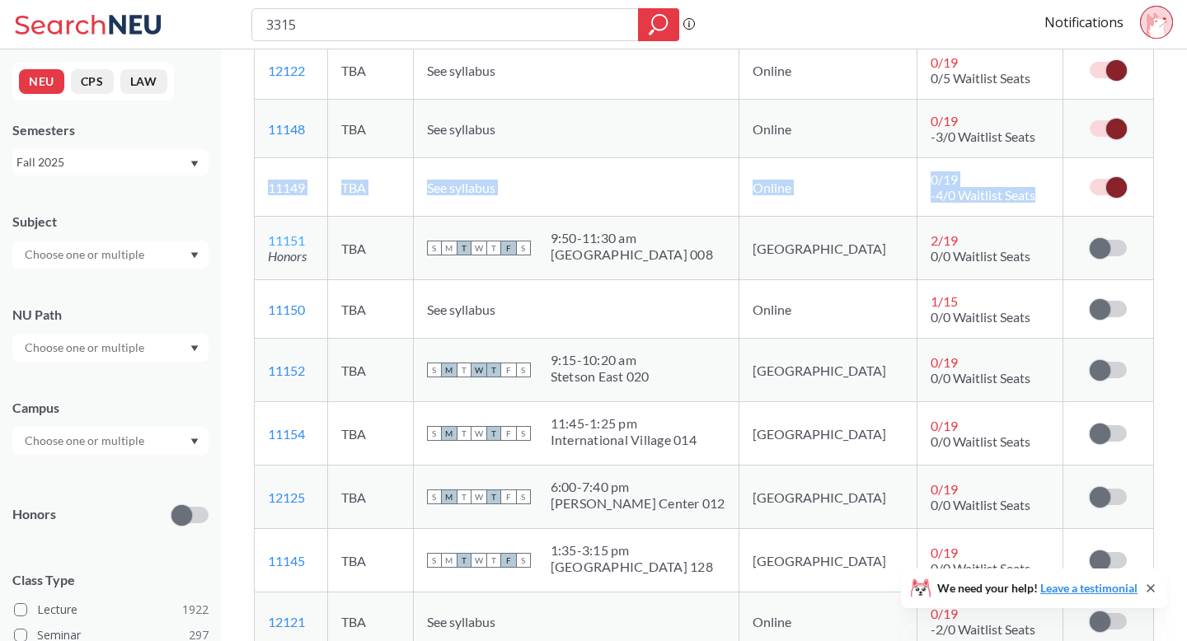
drag, startPoint x: 315, startPoint y: 265, endPoint x: 276, endPoint y: 265, distance: 38.7
click at [319, 326] on td "11150 View this section on Banner." at bounding box center [291, 309] width 73 height 59
click at [290, 317] on link "11150" at bounding box center [286, 310] width 37 height 16
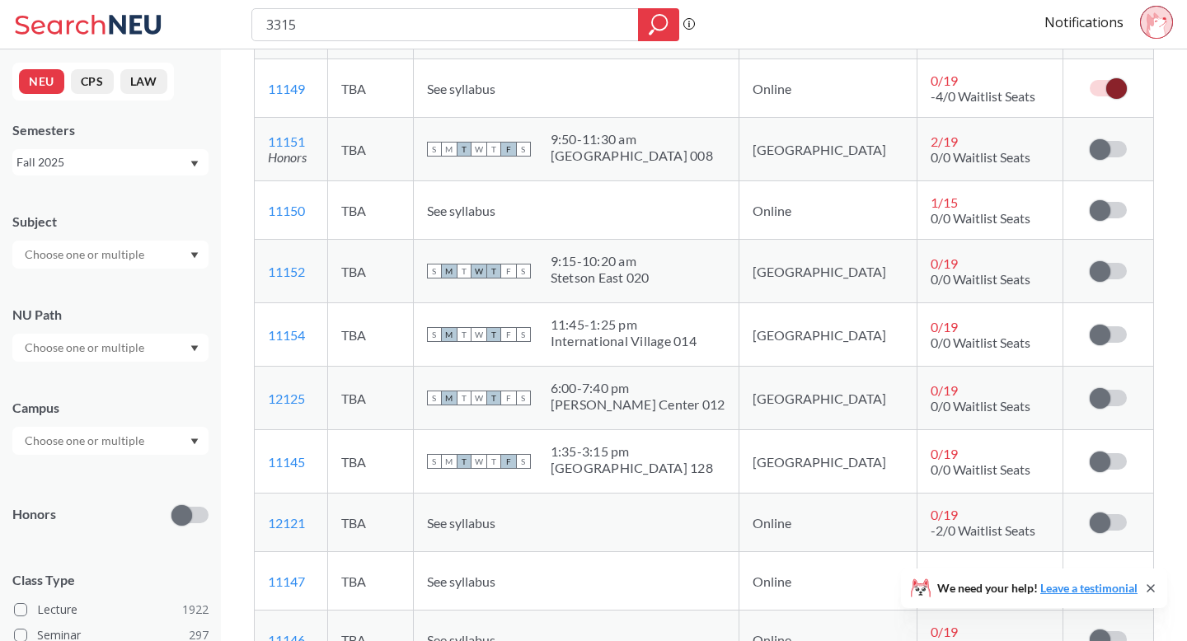
scroll to position [478, 0]
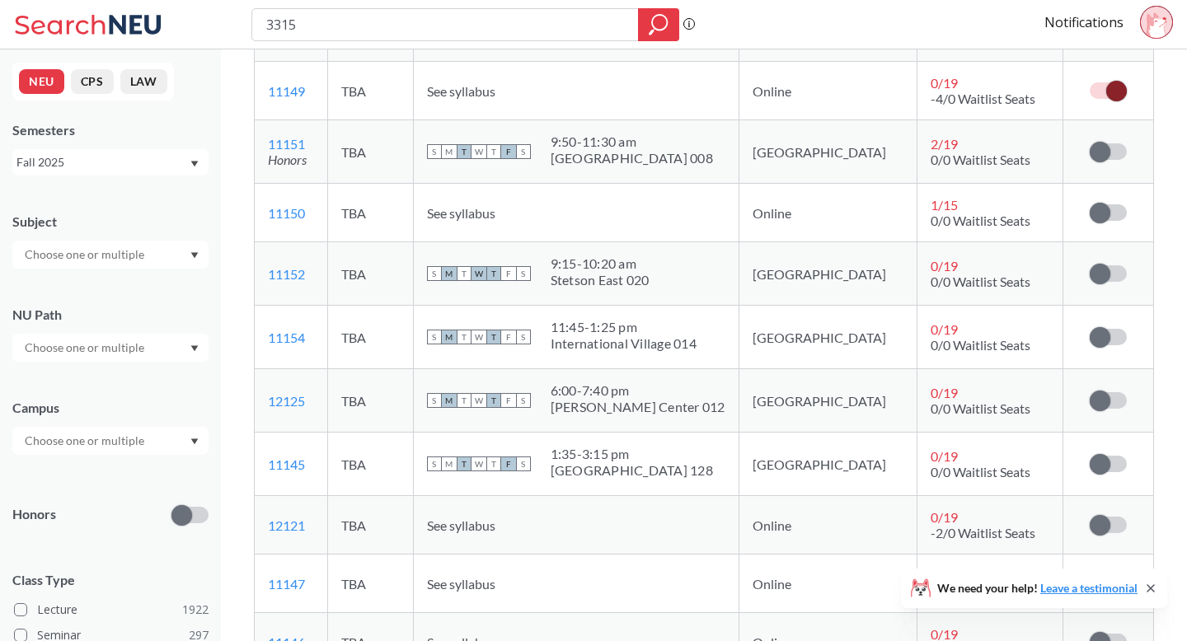
click at [1144, 10] on icon at bounding box center [1156, 22] width 33 height 33
click at [1095, 26] on link "Notifications" at bounding box center [1083, 22] width 79 height 18
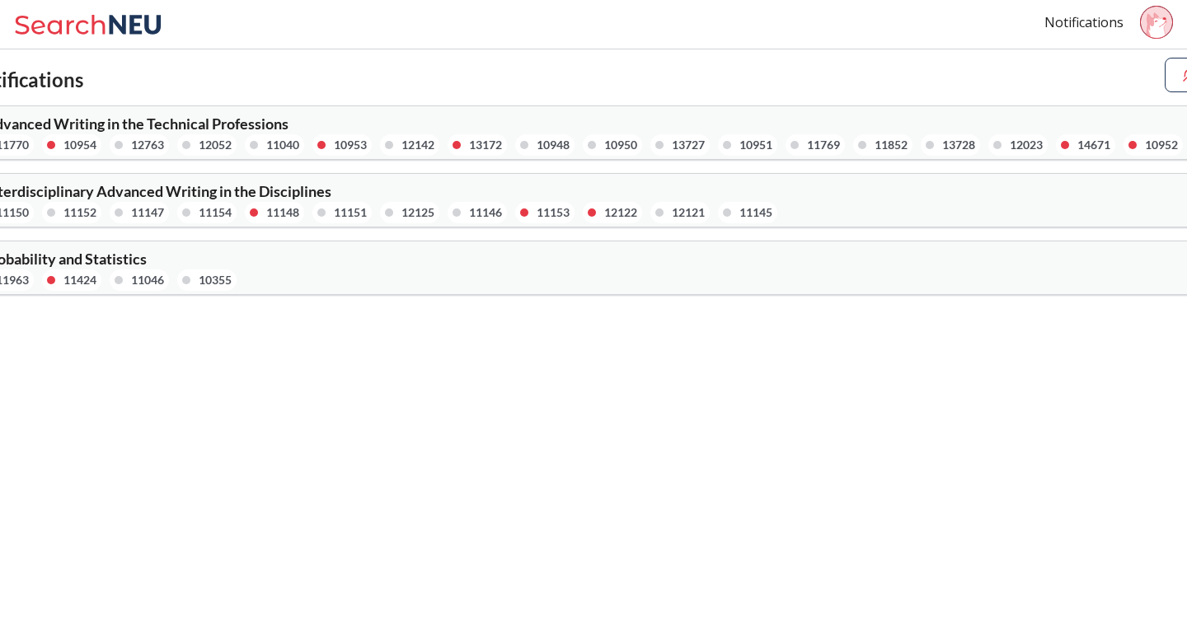
click at [772, 195] on div "ENGW 3315 : Interdisciplinary Advanced Writing in the Disciplines 11149 11150 1…" at bounding box center [593, 200] width 1416 height 53
